Goal: Answer question/provide support: Share knowledge or assist other users

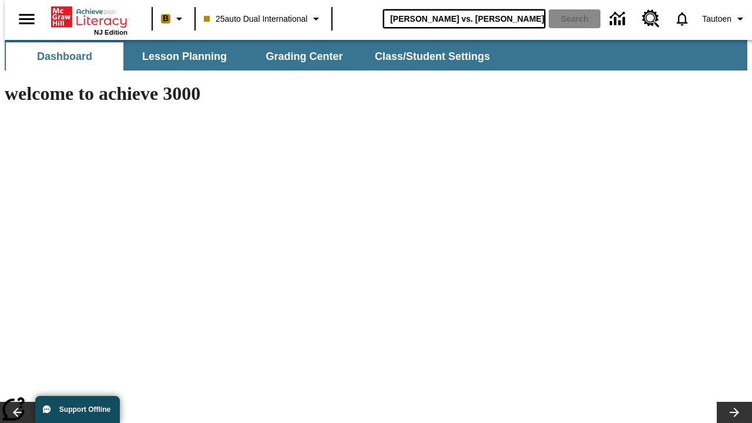
type input "[PERSON_NAME] vs. [PERSON_NAME]"
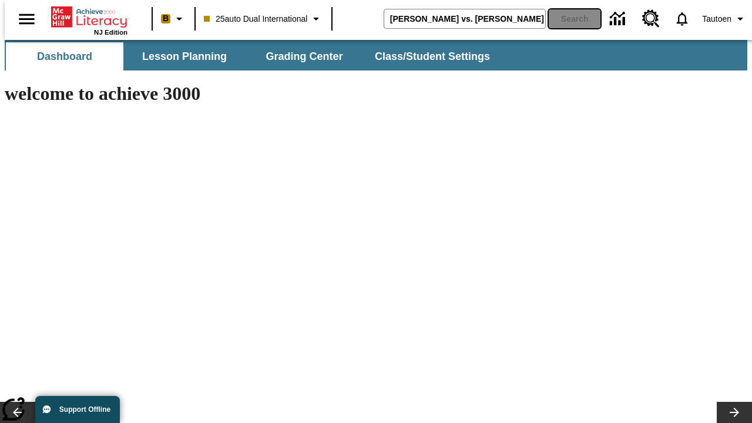
click at [567, 19] on button "Search" at bounding box center [574, 18] width 52 height 19
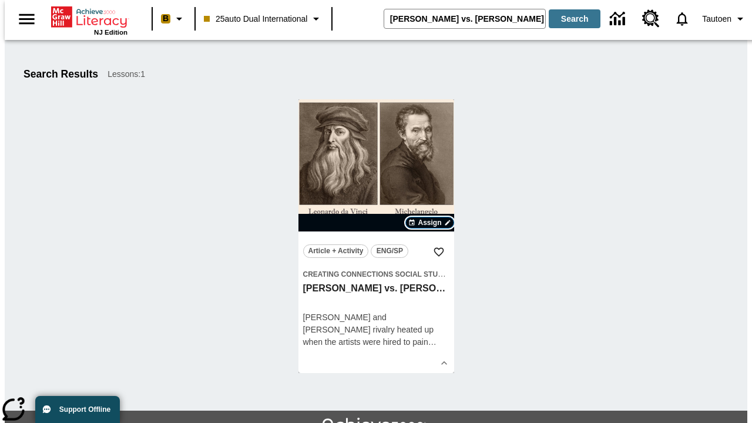
click at [430, 223] on span "Assign" at bounding box center [428, 222] width 23 height 11
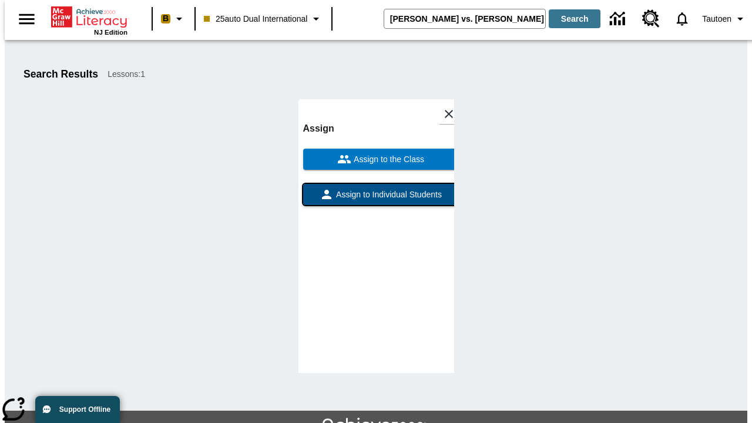
click at [376, 200] on span "Assign to Individual Students" at bounding box center [388, 194] width 108 height 12
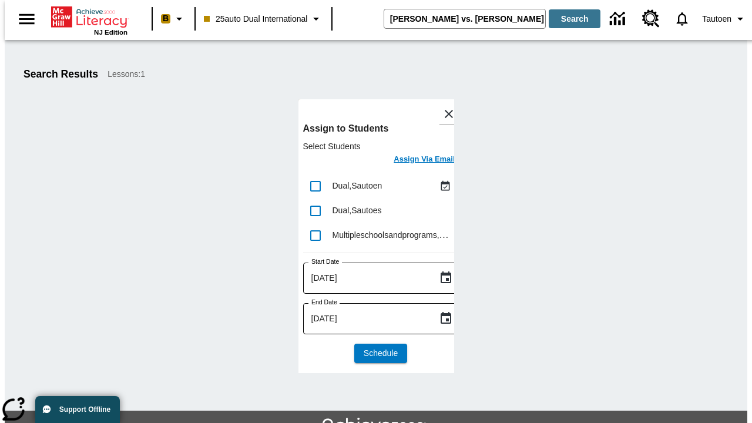
click at [415, 160] on h6 "Assign Via Email" at bounding box center [423, 160] width 61 height 14
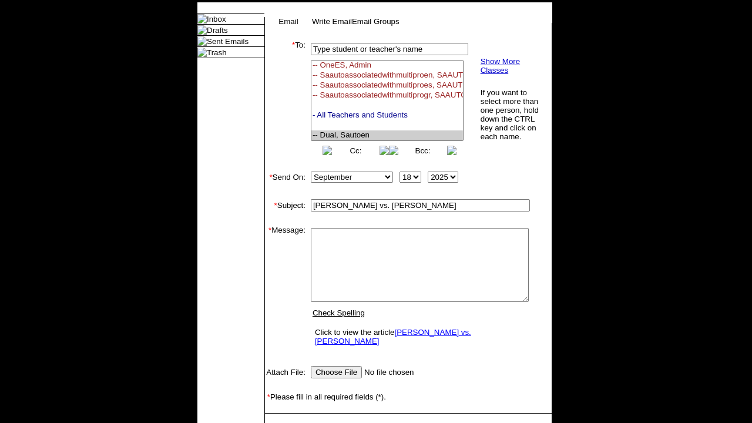
select select "U,21476361,1"
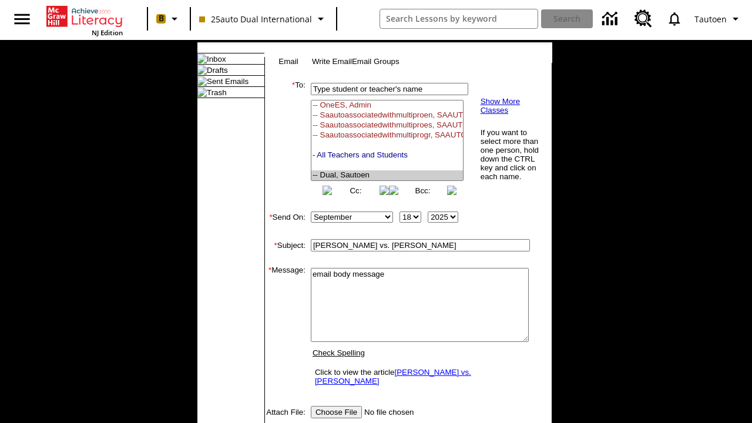
type textarea "email body message"
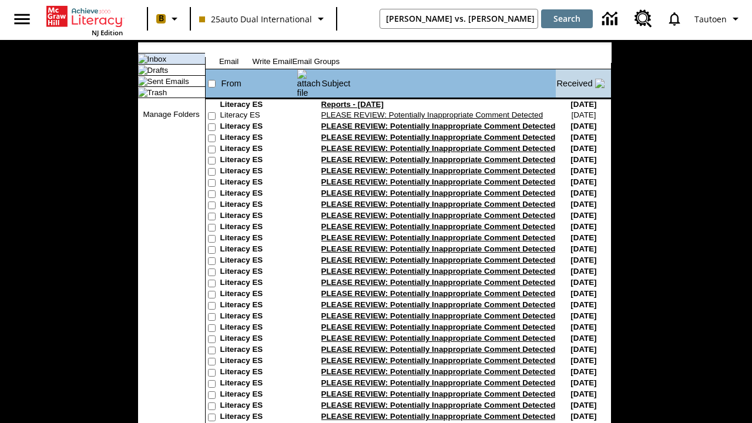
type input "[PERSON_NAME] vs. [PERSON_NAME]"
click at [567, 19] on button "Search" at bounding box center [567, 18] width 52 height 19
